Goal: Transaction & Acquisition: Purchase product/service

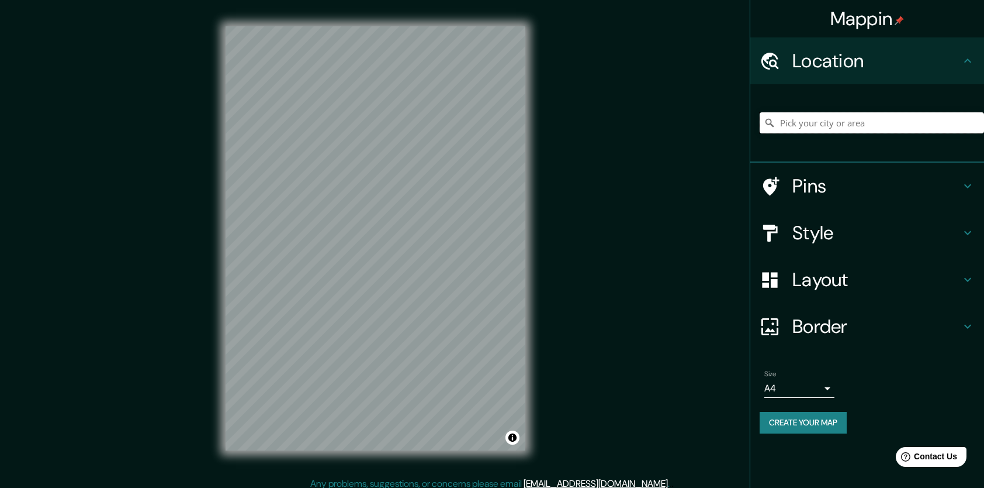
click at [814, 120] on input "Pick your city or area" at bounding box center [872, 122] width 224 height 21
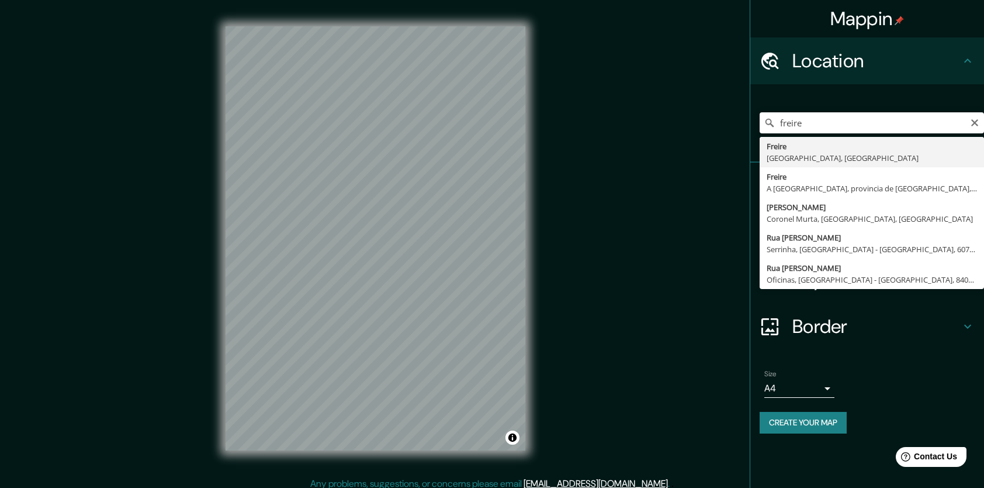
type input "Freire, Región de La Araucanía, Chile"
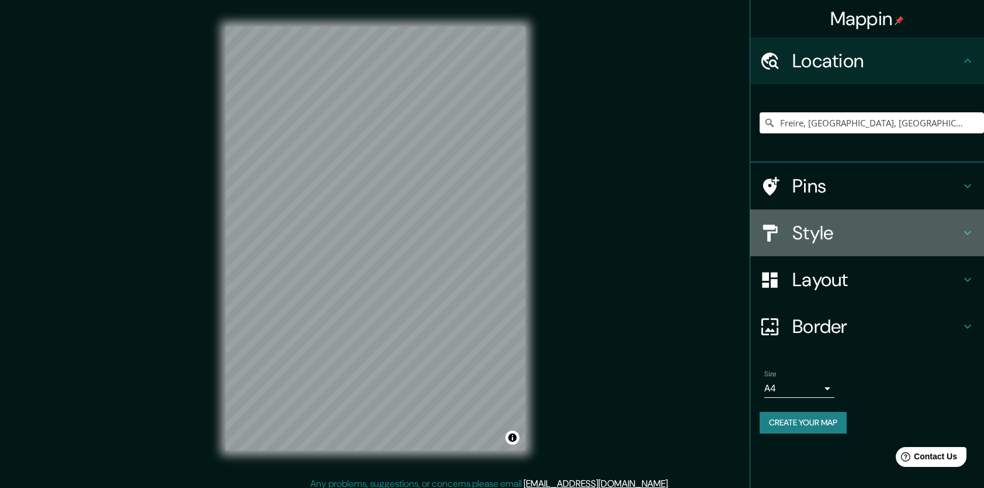
click at [822, 234] on h4 "Style" at bounding box center [877, 232] width 168 height 23
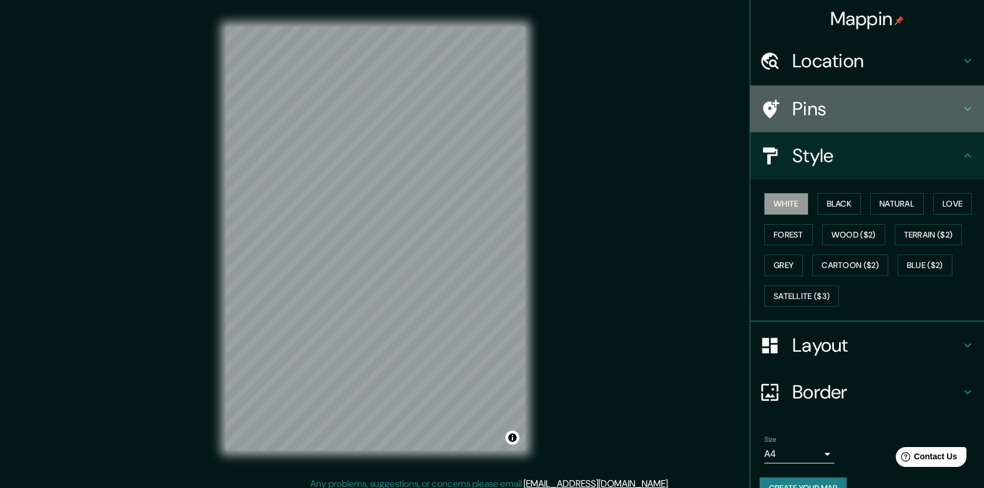
click at [792, 124] on div "Pins" at bounding box center [868, 108] width 234 height 47
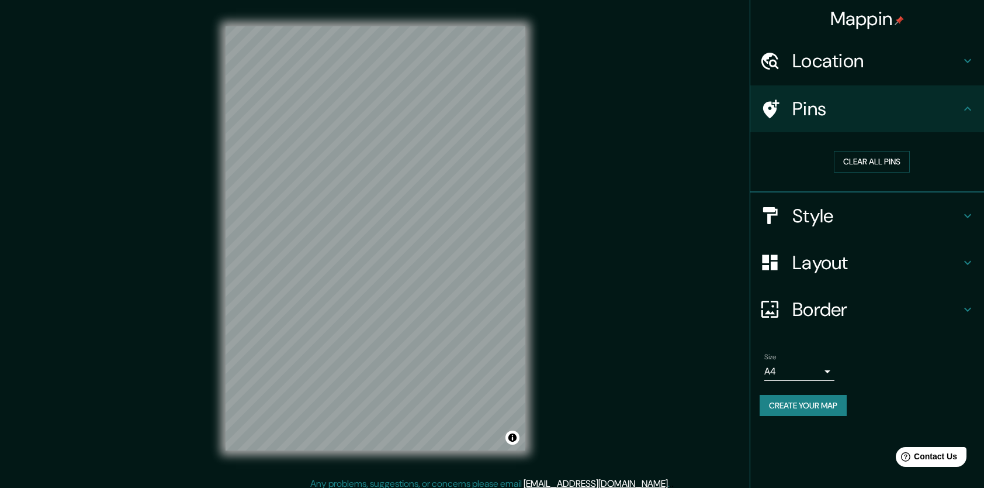
click at [810, 218] on h4 "Style" at bounding box center [877, 215] width 168 height 23
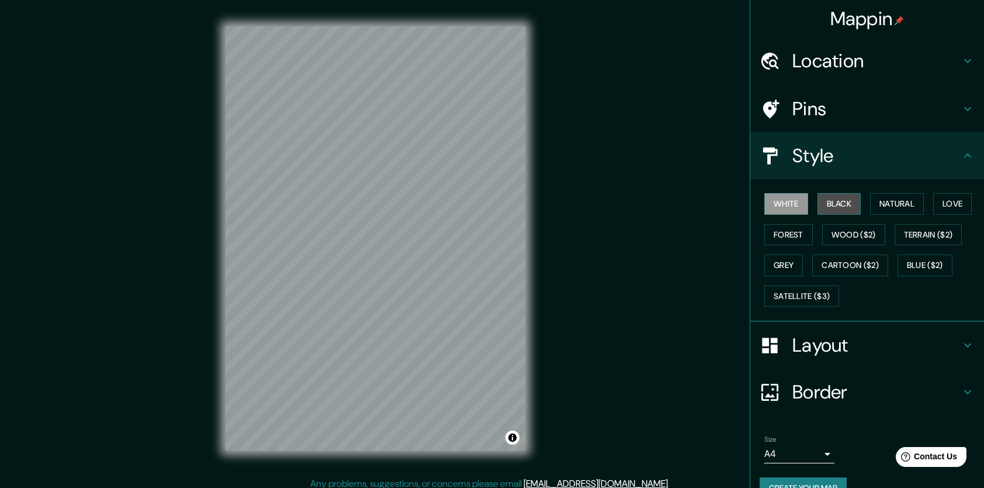
click at [818, 206] on button "Black" at bounding box center [840, 204] width 44 height 22
click at [884, 209] on button "Natural" at bounding box center [897, 204] width 54 height 22
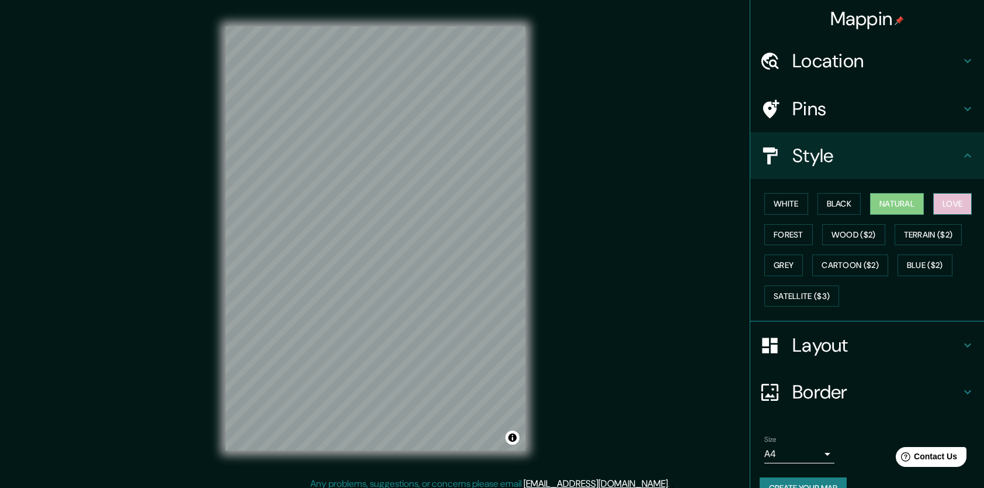
click at [939, 207] on button "Love" at bounding box center [953, 204] width 39 height 22
click at [900, 233] on button "Terrain ($2)" at bounding box center [929, 235] width 68 height 22
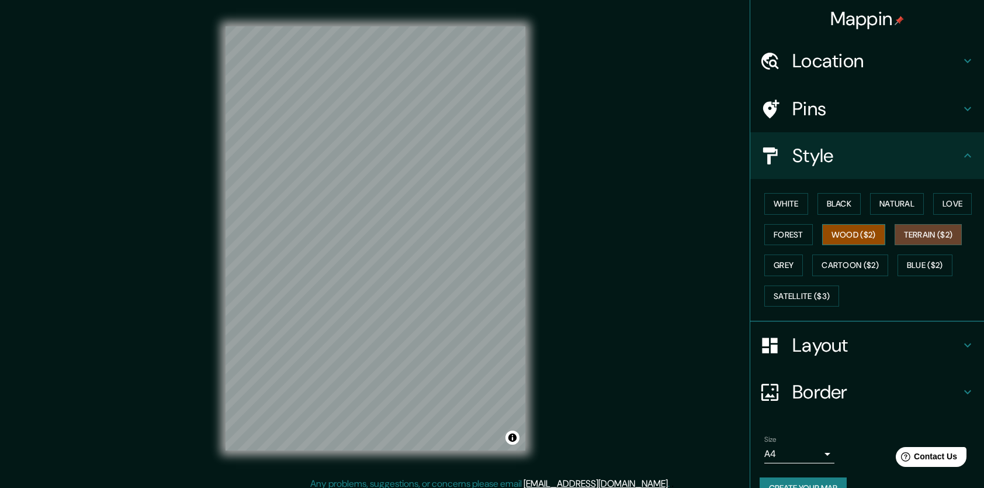
click at [851, 236] on button "Wood ($2)" at bounding box center [854, 235] width 63 height 22
click at [787, 238] on button "Forest" at bounding box center [789, 235] width 49 height 22
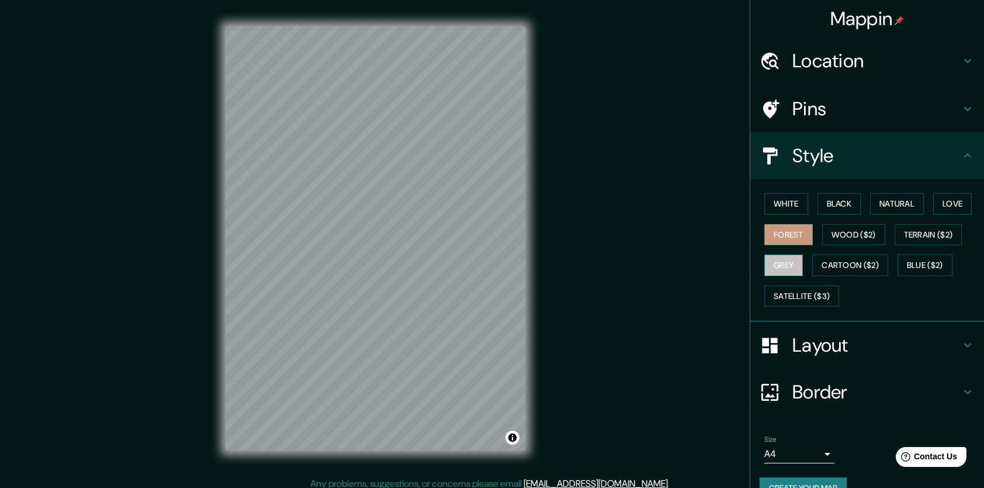
click at [775, 265] on button "Grey" at bounding box center [784, 265] width 39 height 22
click at [834, 267] on button "Cartoon ($2)" at bounding box center [851, 265] width 76 height 22
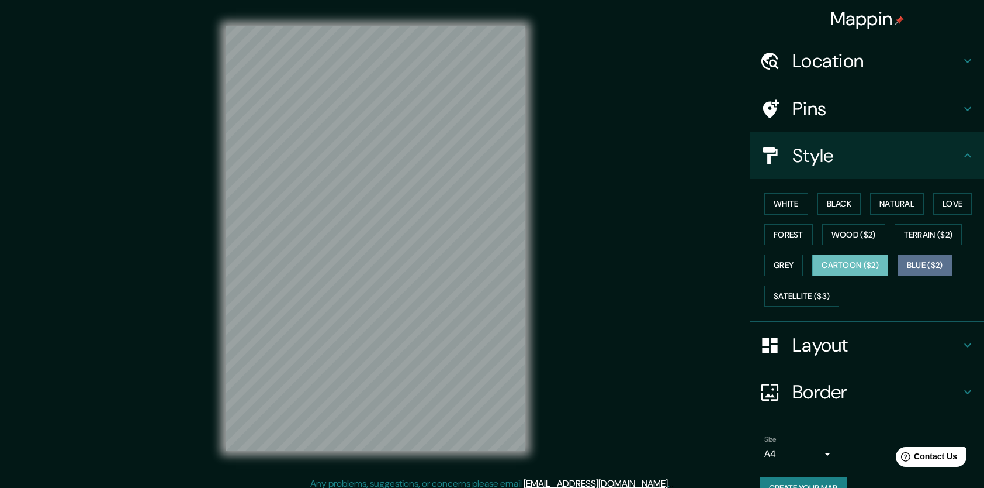
click at [921, 265] on button "Blue ($2)" at bounding box center [925, 265] width 55 height 22
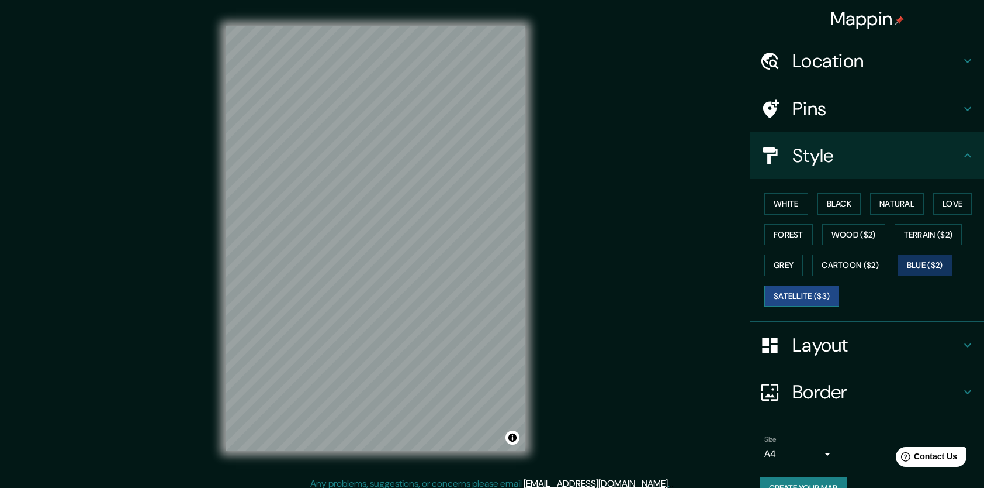
click at [780, 291] on button "Satellite ($3)" at bounding box center [802, 296] width 75 height 22
click at [839, 268] on button "Cartoon ($2)" at bounding box center [851, 265] width 76 height 22
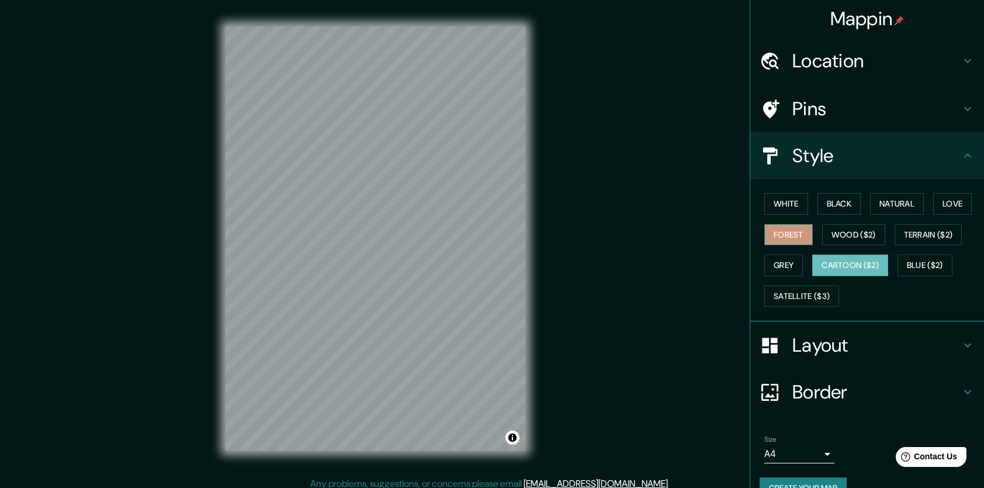
click at [785, 235] on button "Forest" at bounding box center [789, 235] width 49 height 22
click at [830, 202] on button "Black" at bounding box center [840, 204] width 44 height 22
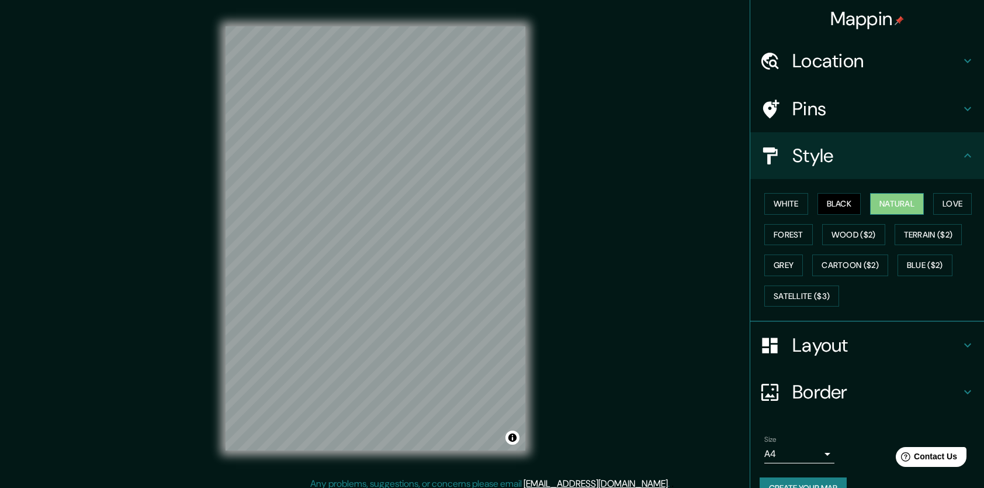
click at [882, 200] on button "Natural" at bounding box center [897, 204] width 54 height 22
click at [765, 202] on button "White" at bounding box center [787, 204] width 44 height 22
click at [808, 118] on h4 "Pins" at bounding box center [877, 108] width 168 height 23
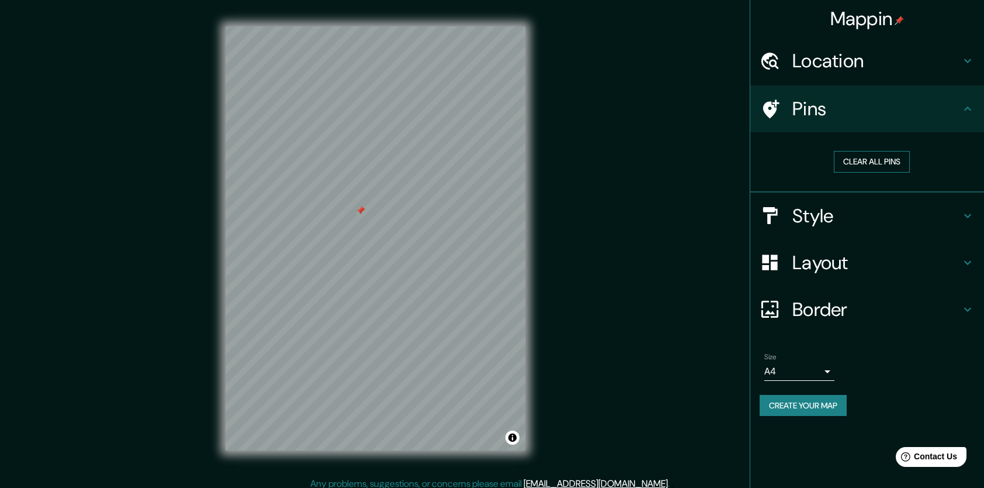
click at [860, 160] on button "Clear all pins" at bounding box center [872, 162] width 76 height 22
click at [796, 415] on div "Size A4 single Create your map" at bounding box center [867, 387] width 215 height 78
click at [801, 405] on button "Create your map" at bounding box center [803, 406] width 87 height 22
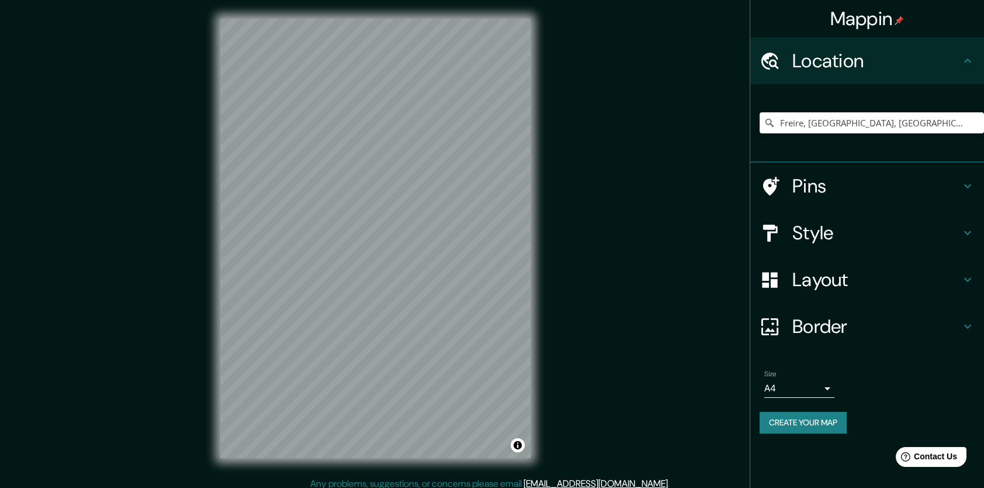
click at [800, 124] on input "Freire, Región de La Araucanía, Chile" at bounding box center [872, 122] width 224 height 21
click at [889, 123] on input "Freire, Región de La Araucanía, Chile" at bounding box center [872, 122] width 224 height 21
click at [924, 122] on input "Freire, Región de La Araucanía, Chile" at bounding box center [872, 122] width 224 height 21
click at [942, 123] on input "Freire, Región de La Araucanía, Chile" at bounding box center [872, 122] width 224 height 21
click at [925, 127] on input "Freire, Región de La Araucanía, Chile" at bounding box center [872, 122] width 224 height 21
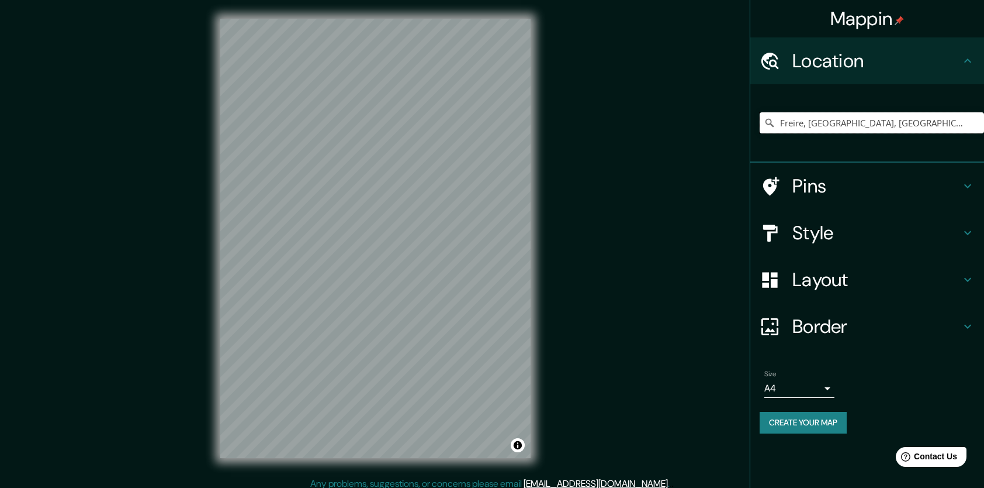
click at [925, 127] on input "Freire, Región de La Araucanía, Chile" at bounding box center [872, 122] width 224 height 21
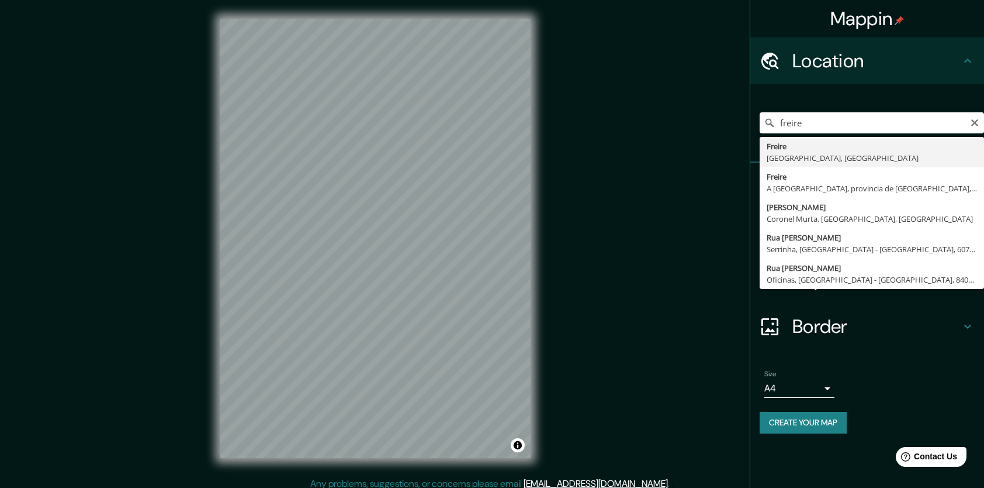
type input "Freire, Región de La Araucanía, Chile"
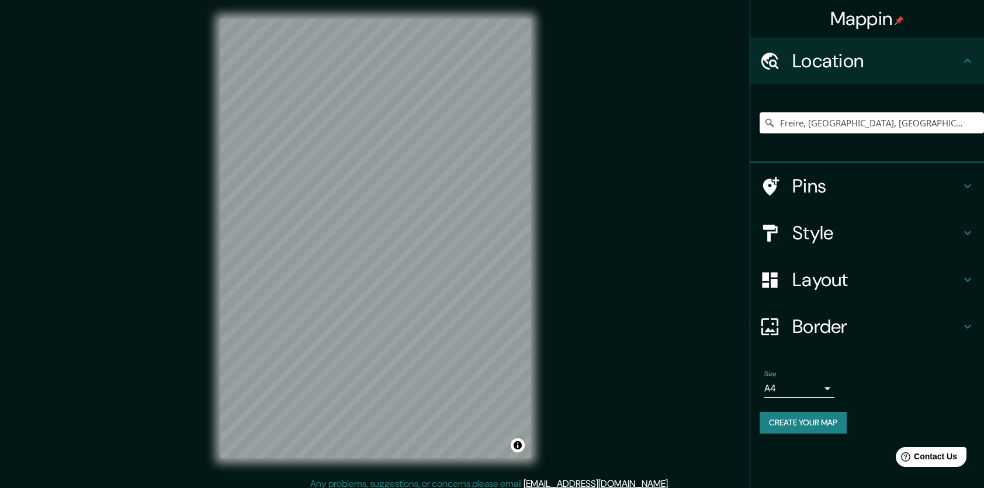
click at [843, 274] on h4 "Layout" at bounding box center [877, 279] width 168 height 23
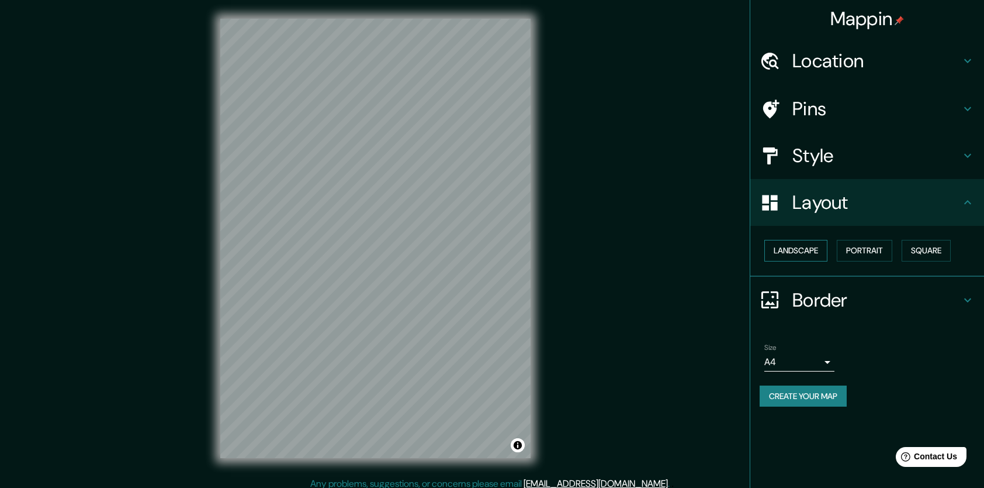
click at [808, 248] on button "Landscape" at bounding box center [796, 251] width 63 height 22
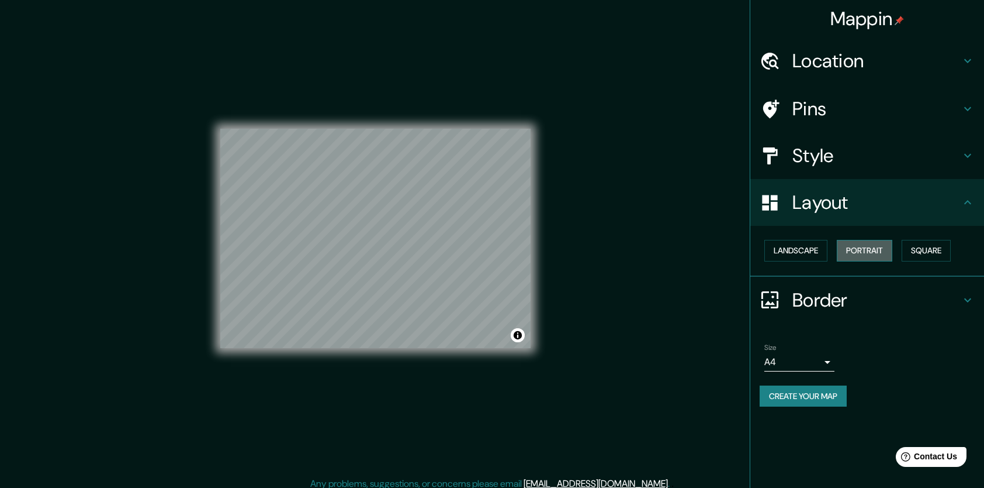
click at [861, 247] on button "Portrait" at bounding box center [865, 251] width 56 height 22
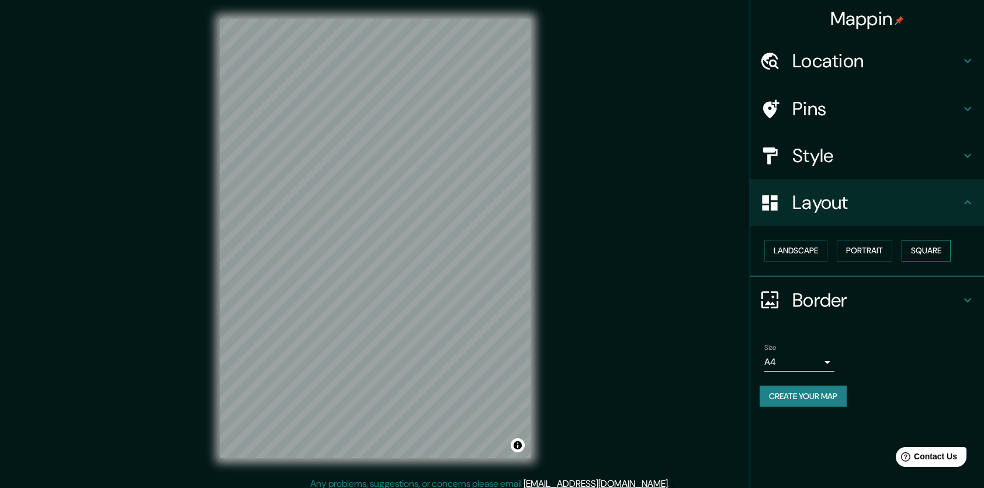
click at [925, 245] on button "Square" at bounding box center [926, 251] width 49 height 22
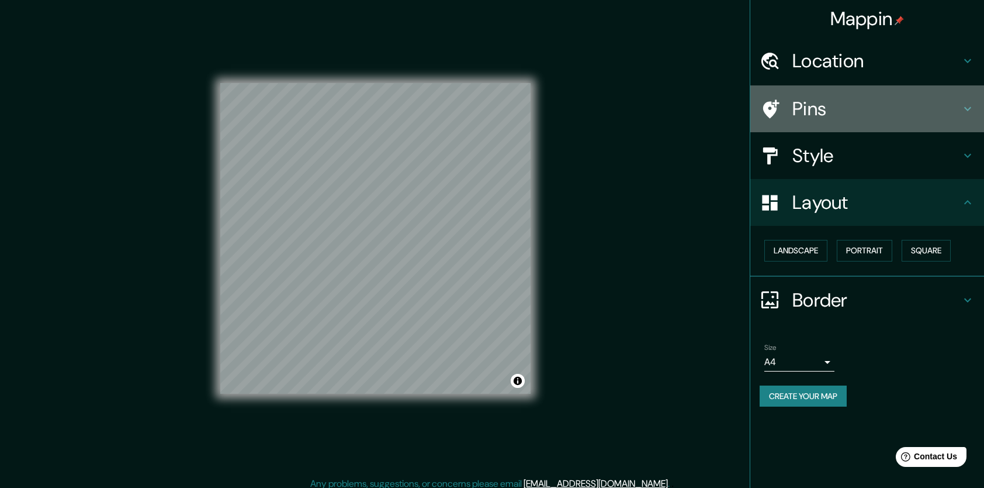
click at [828, 100] on h4 "Pins" at bounding box center [877, 108] width 168 height 23
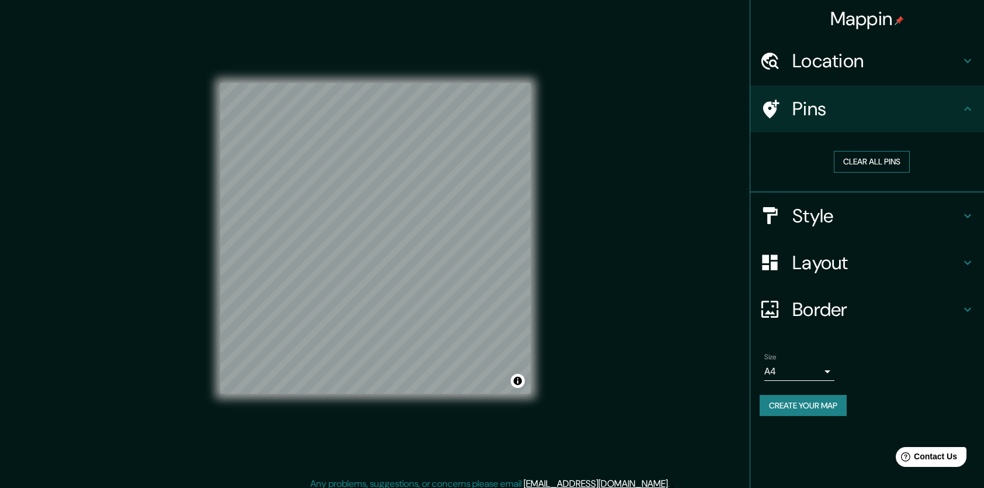
click at [861, 161] on button "Clear all pins" at bounding box center [872, 162] width 76 height 22
click at [802, 111] on h4 "Pins" at bounding box center [877, 108] width 168 height 23
click at [835, 407] on button "Create your map" at bounding box center [803, 406] width 87 height 22
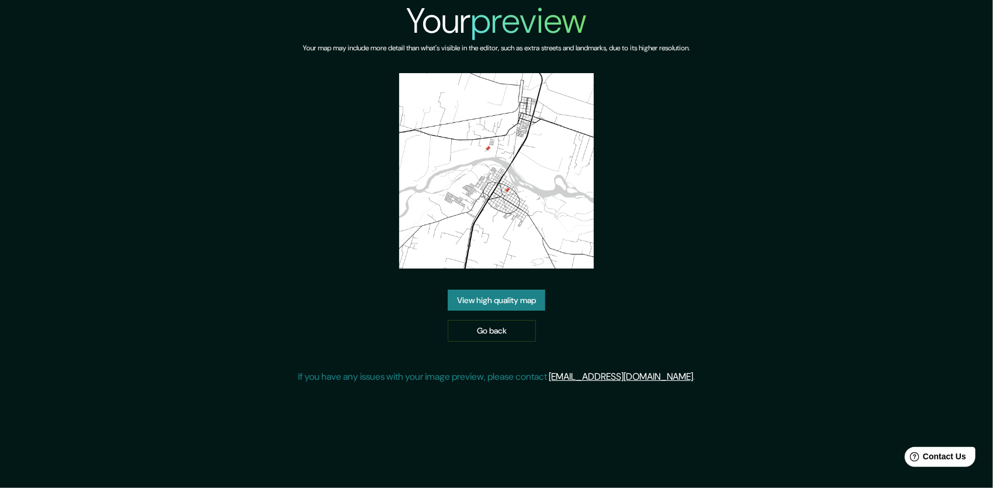
click at [465, 101] on div "Your preview Your map may include more detail than what's visible in the editor…" at bounding box center [496, 196] width 397 height 393
click at [471, 289] on link "View high quality map" at bounding box center [497, 300] width 98 height 22
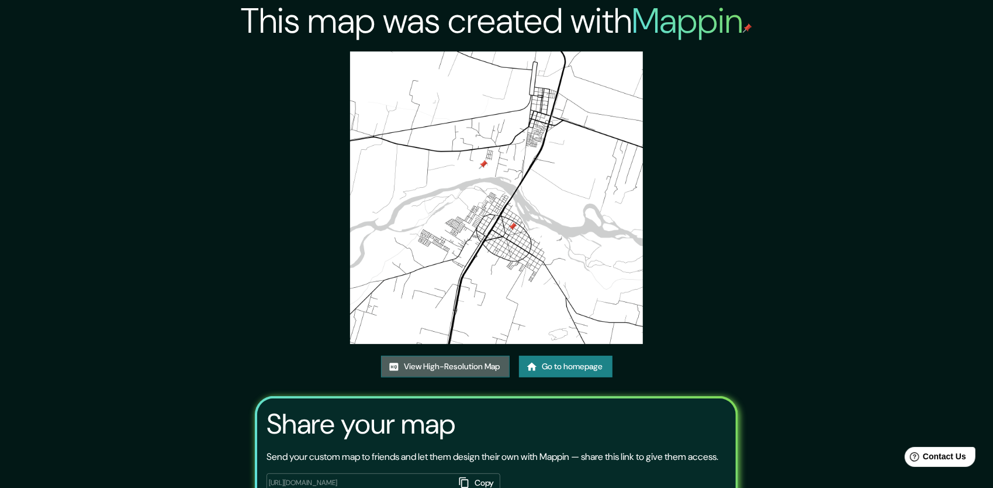
click at [456, 355] on link "View High-Resolution Map" at bounding box center [445, 366] width 129 height 22
click at [475, 54] on img at bounding box center [496, 197] width 292 height 292
drag, startPoint x: 483, startPoint y: 55, endPoint x: 502, endPoint y: 55, distance: 18.1
click at [488, 55] on img at bounding box center [496, 197] width 292 height 292
click at [502, 55] on img at bounding box center [496, 197] width 292 height 292
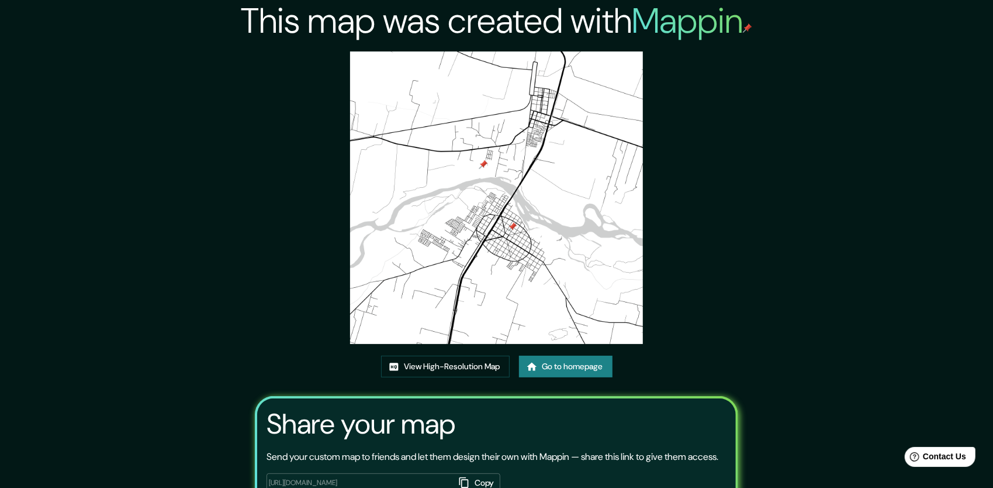
click at [492, 58] on img at bounding box center [496, 197] width 292 height 292
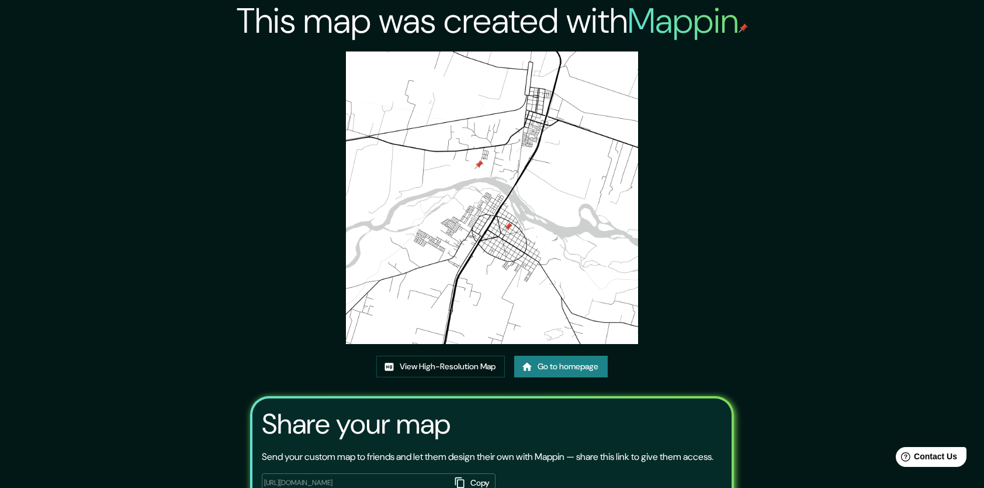
click at [595, 224] on img at bounding box center [492, 197] width 292 height 292
click at [548, 229] on img at bounding box center [492, 197] width 292 height 292
